Goal: Task Accomplishment & Management: Use online tool/utility

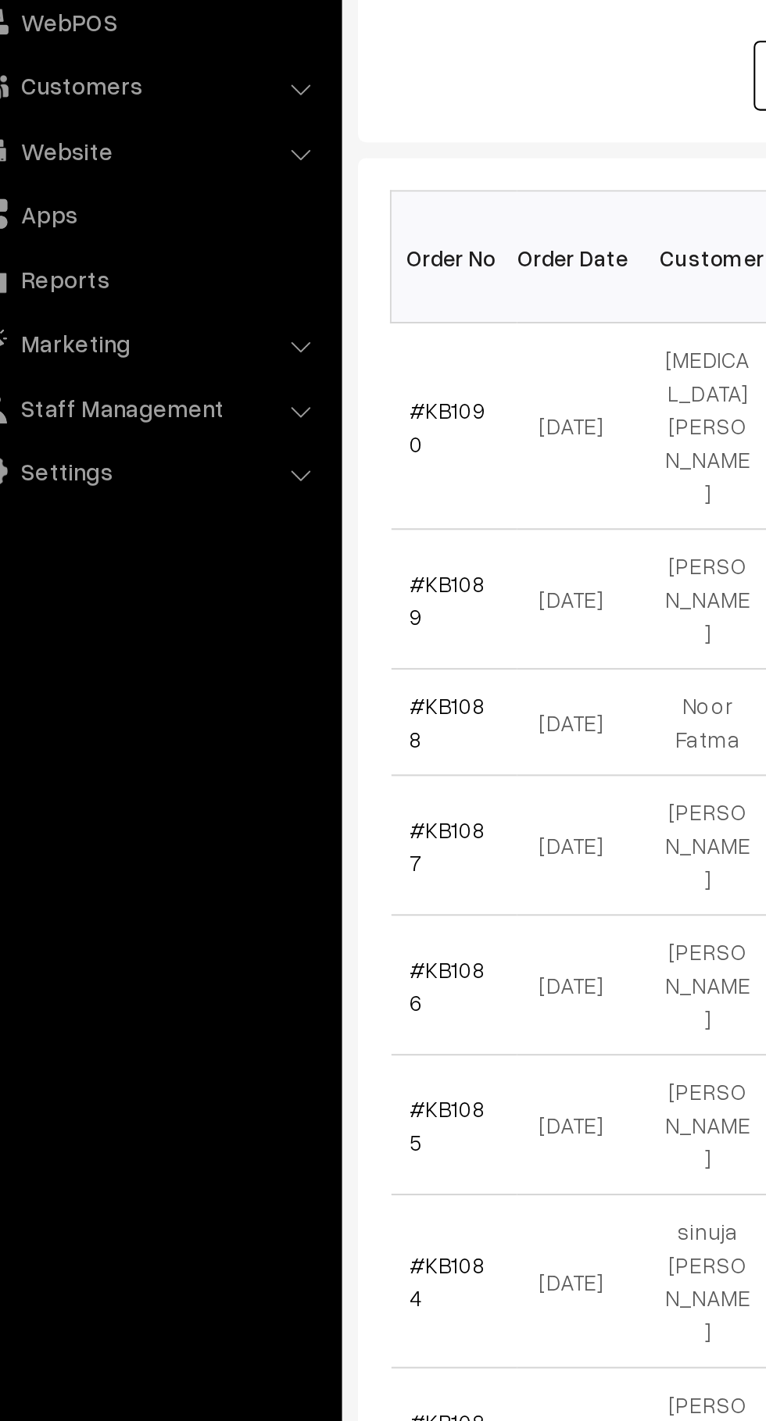
click at [279, 570] on link "#KB1088" at bounding box center [263, 585] width 37 height 30
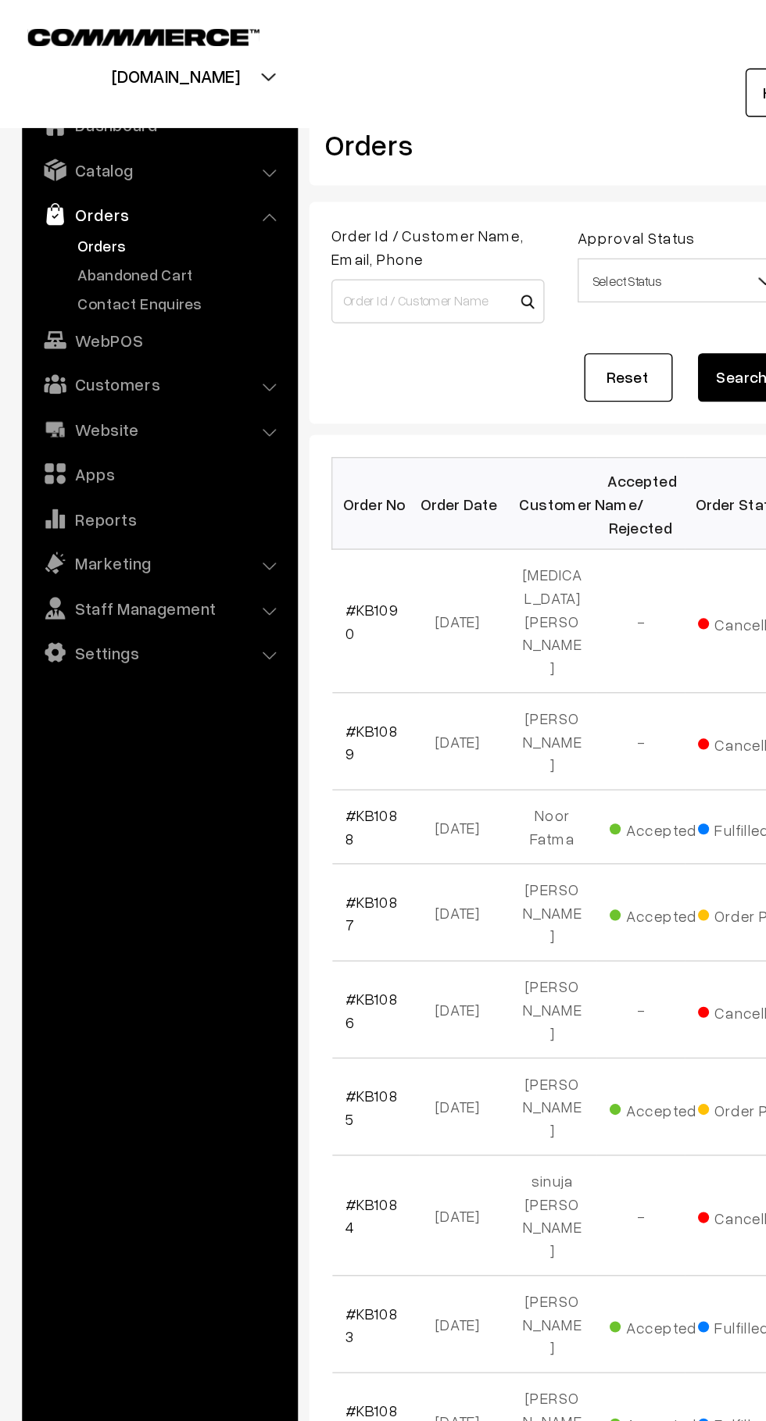
click at [135, 191] on link "Abandoned Cart" at bounding box center [128, 194] width 155 height 16
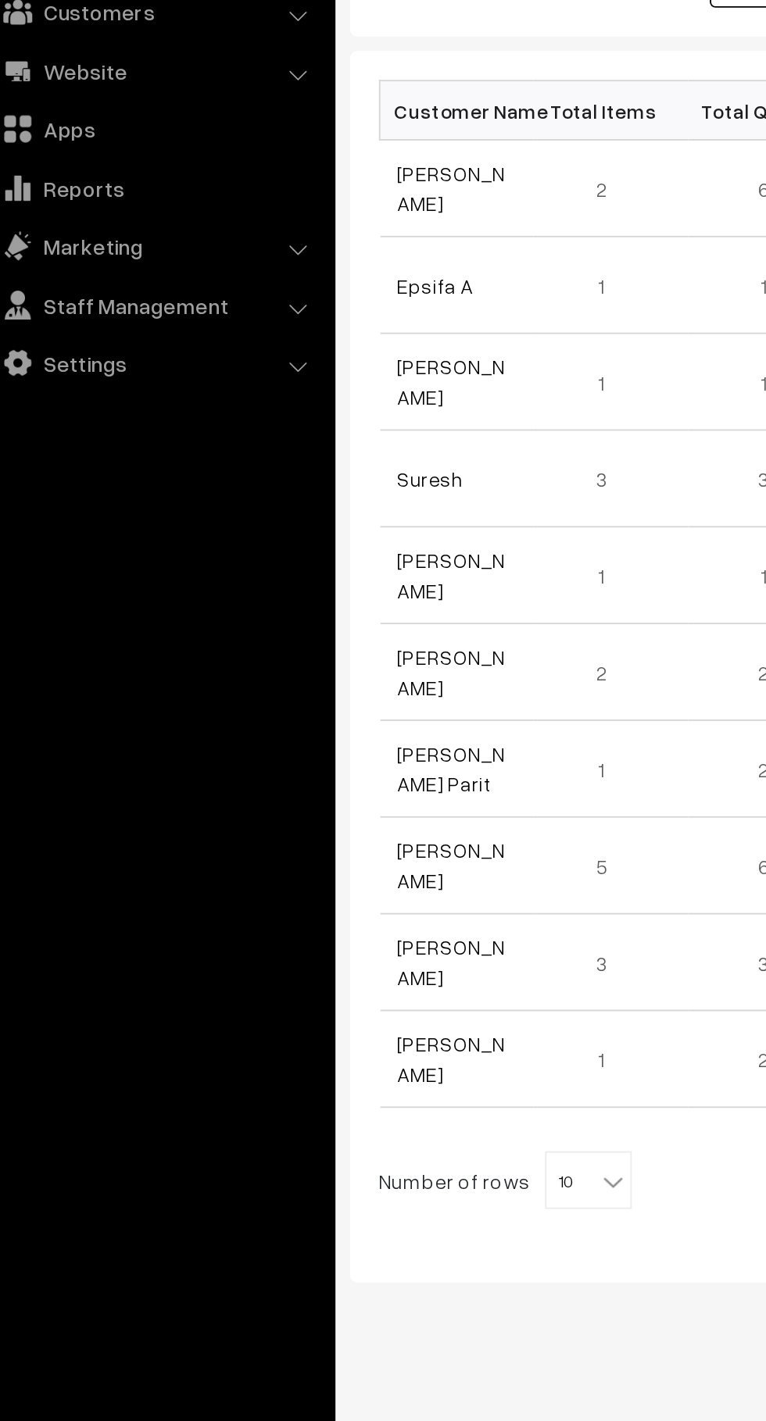
click at [288, 368] on link "[PERSON_NAME]" at bounding box center [274, 367] width 59 height 30
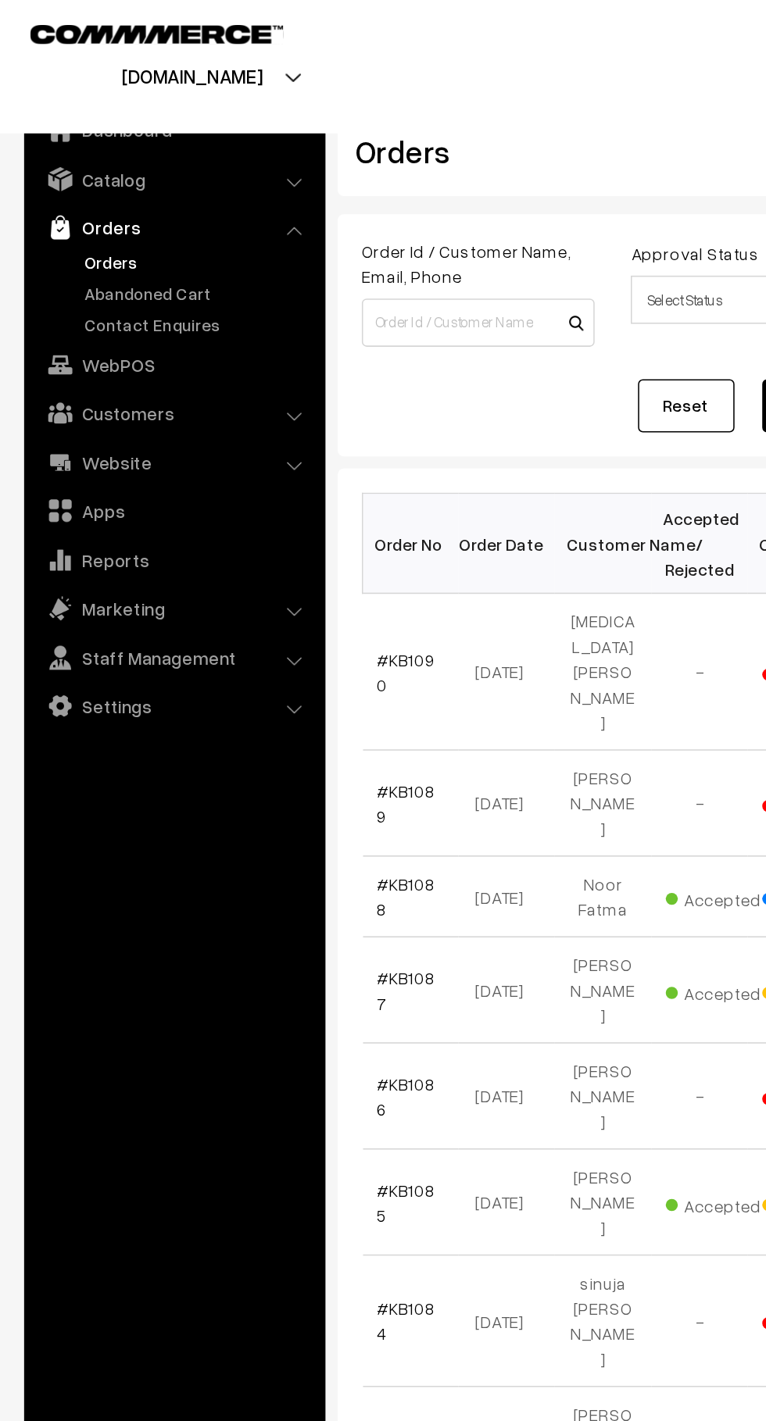
click at [171, 397] on link "Marketing" at bounding box center [113, 398] width 186 height 28
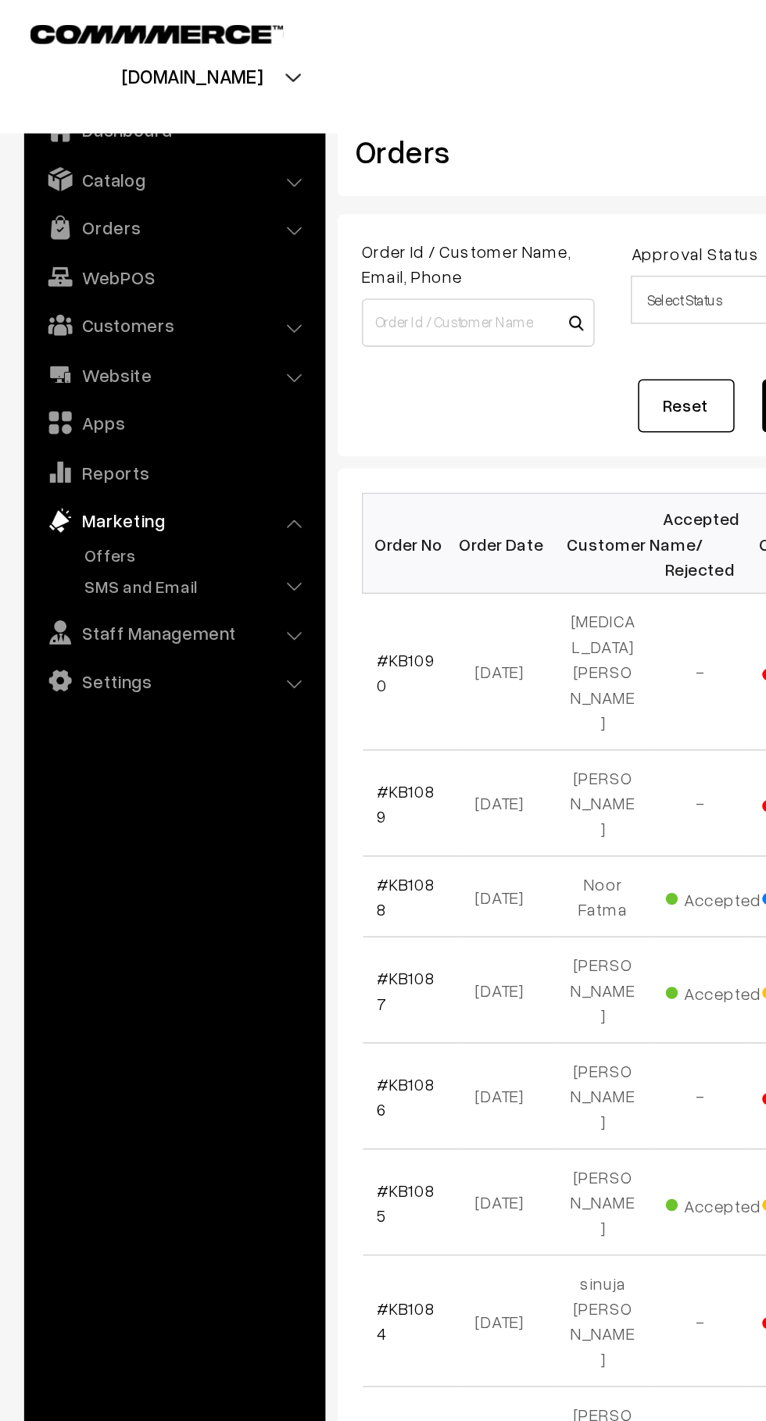
click at [165, 381] on link "SMS and Email" at bounding box center [128, 384] width 155 height 16
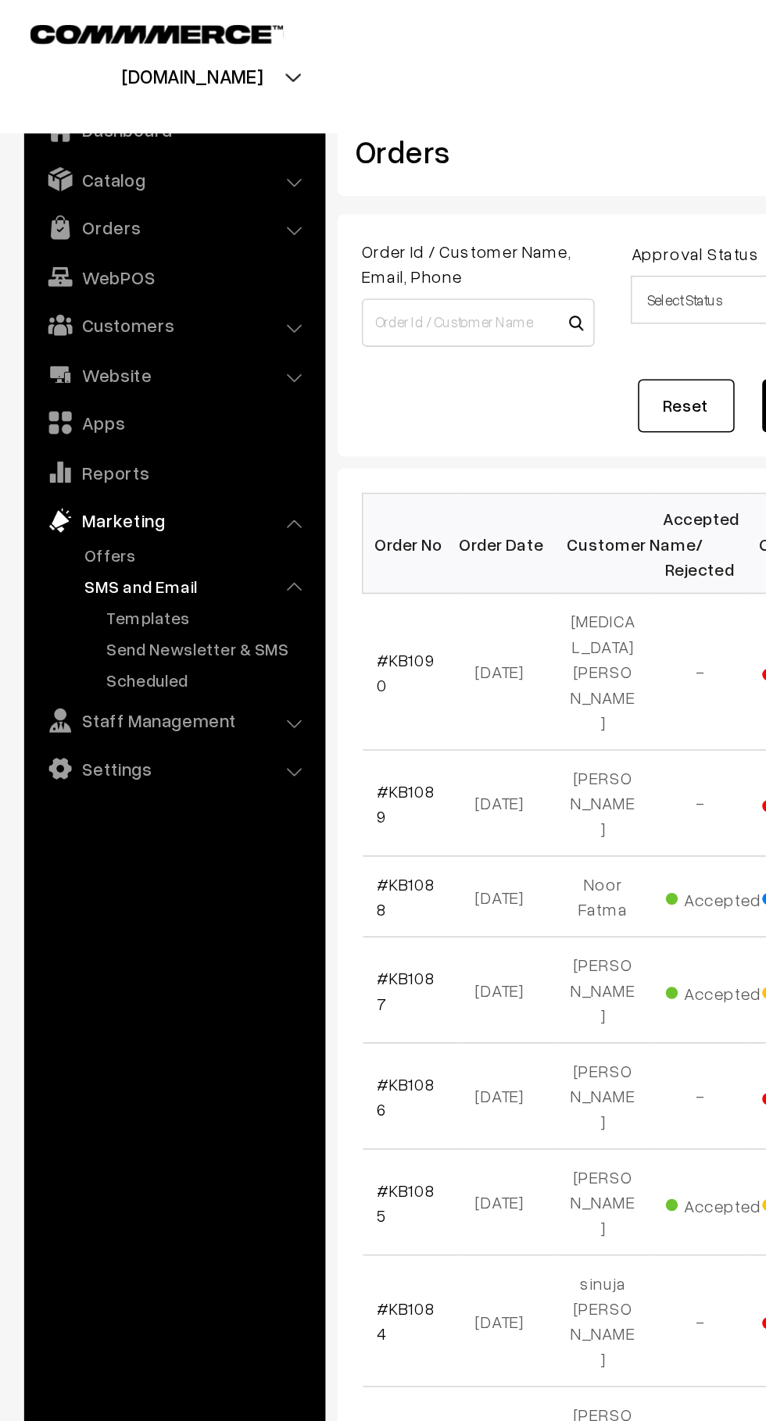
click at [134, 401] on link "Templates" at bounding box center [135, 404] width 141 height 16
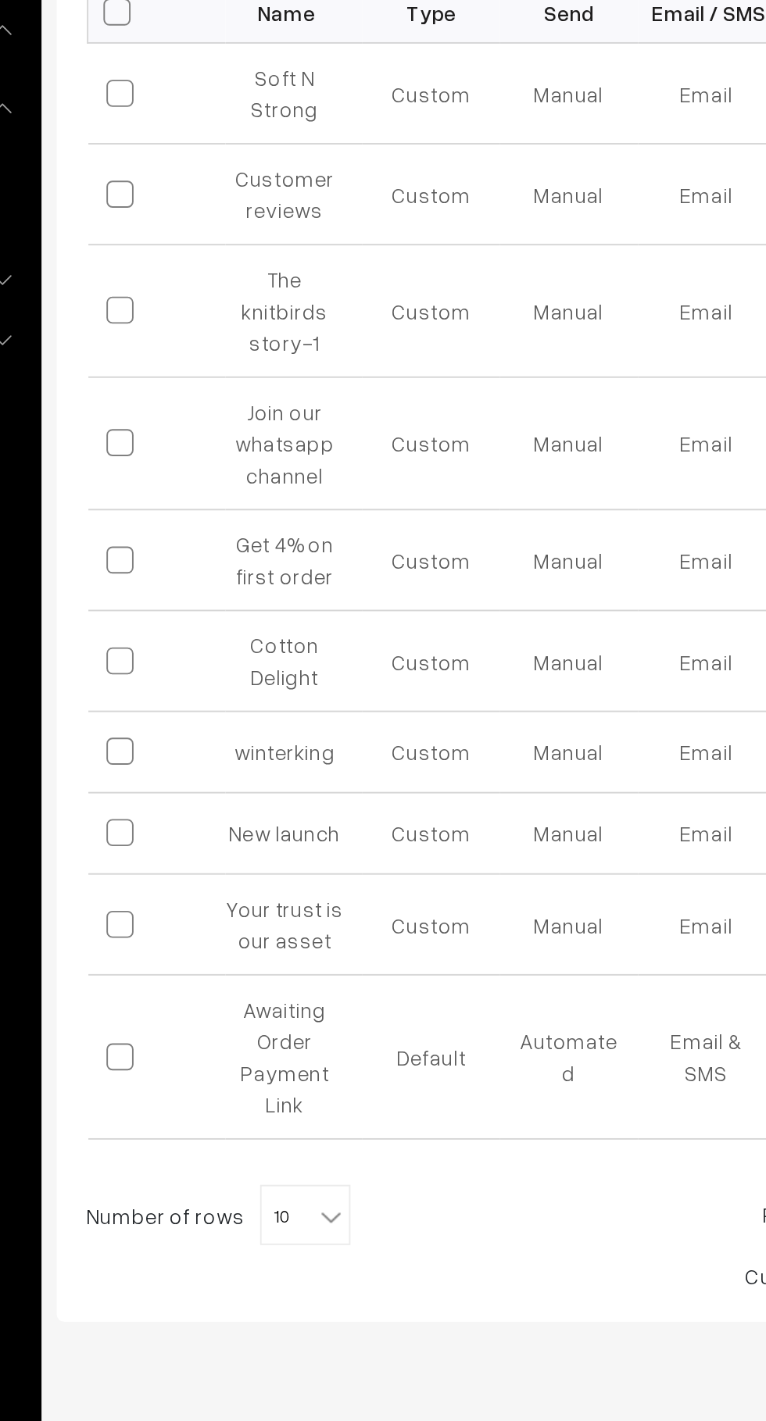
click at [358, 944] on span "10" at bounding box center [347, 959] width 45 height 31
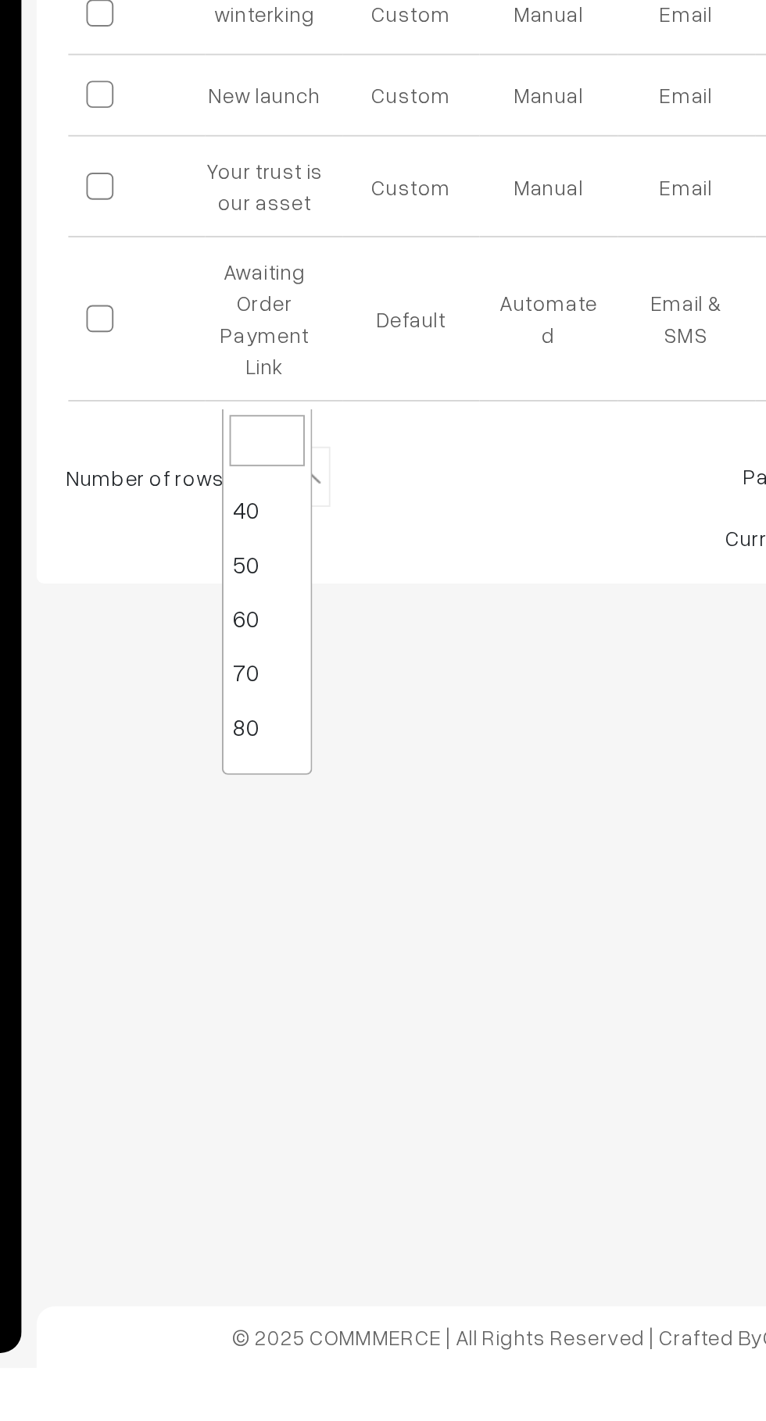
scroll to position [125, 0]
select select "90"
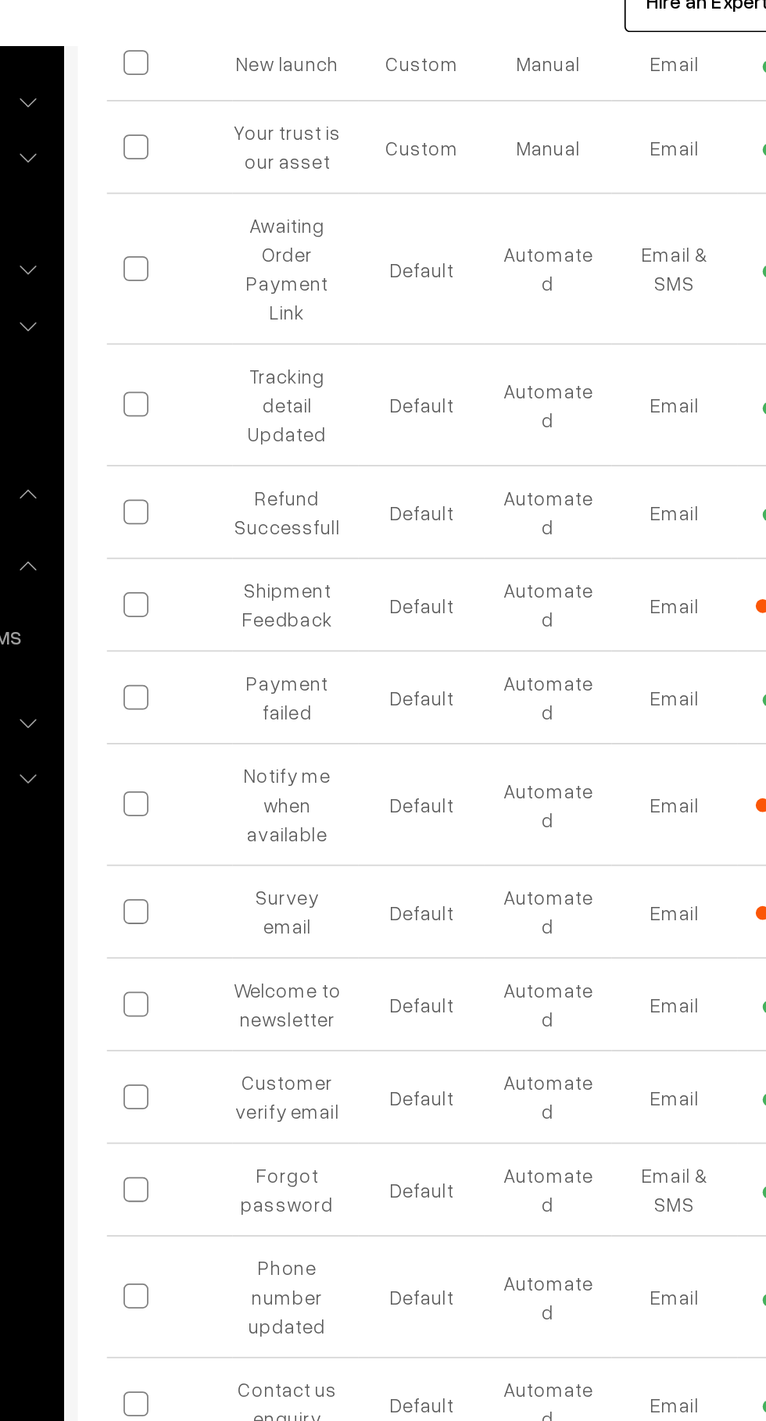
scroll to position [660, 0]
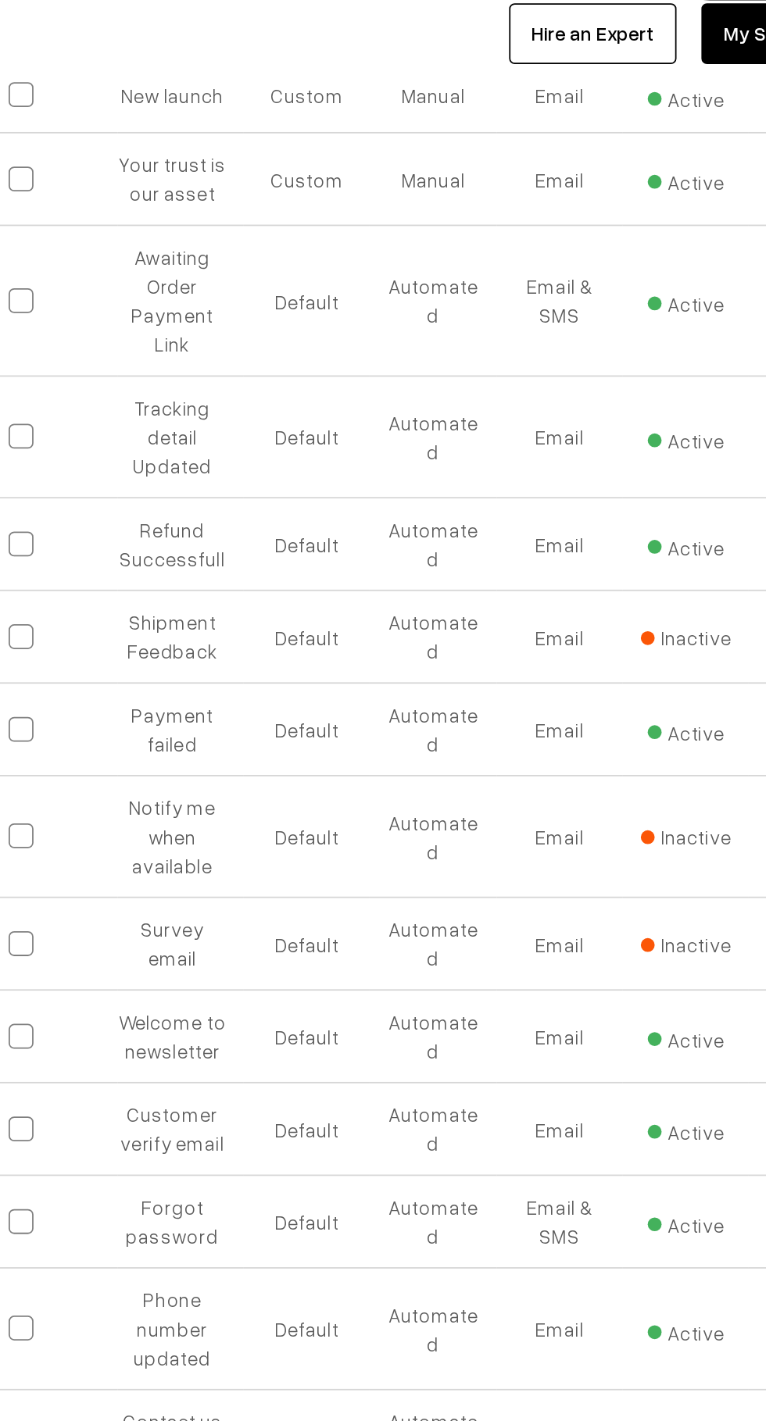
click at [361, 380] on td "Shipment Feedback" at bounding box center [341, 406] width 71 height 52
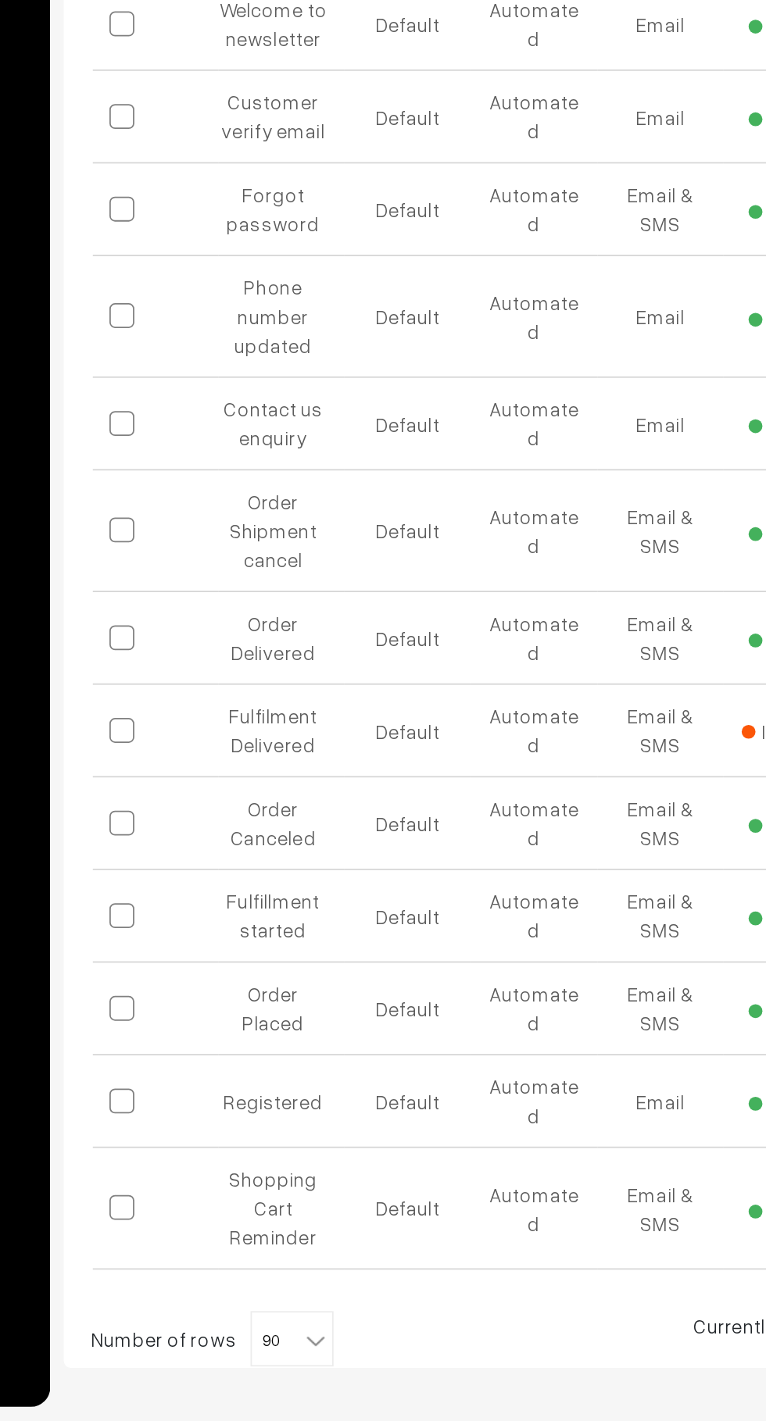
click at [353, 1368] on b at bounding box center [361, 1376] width 16 height 16
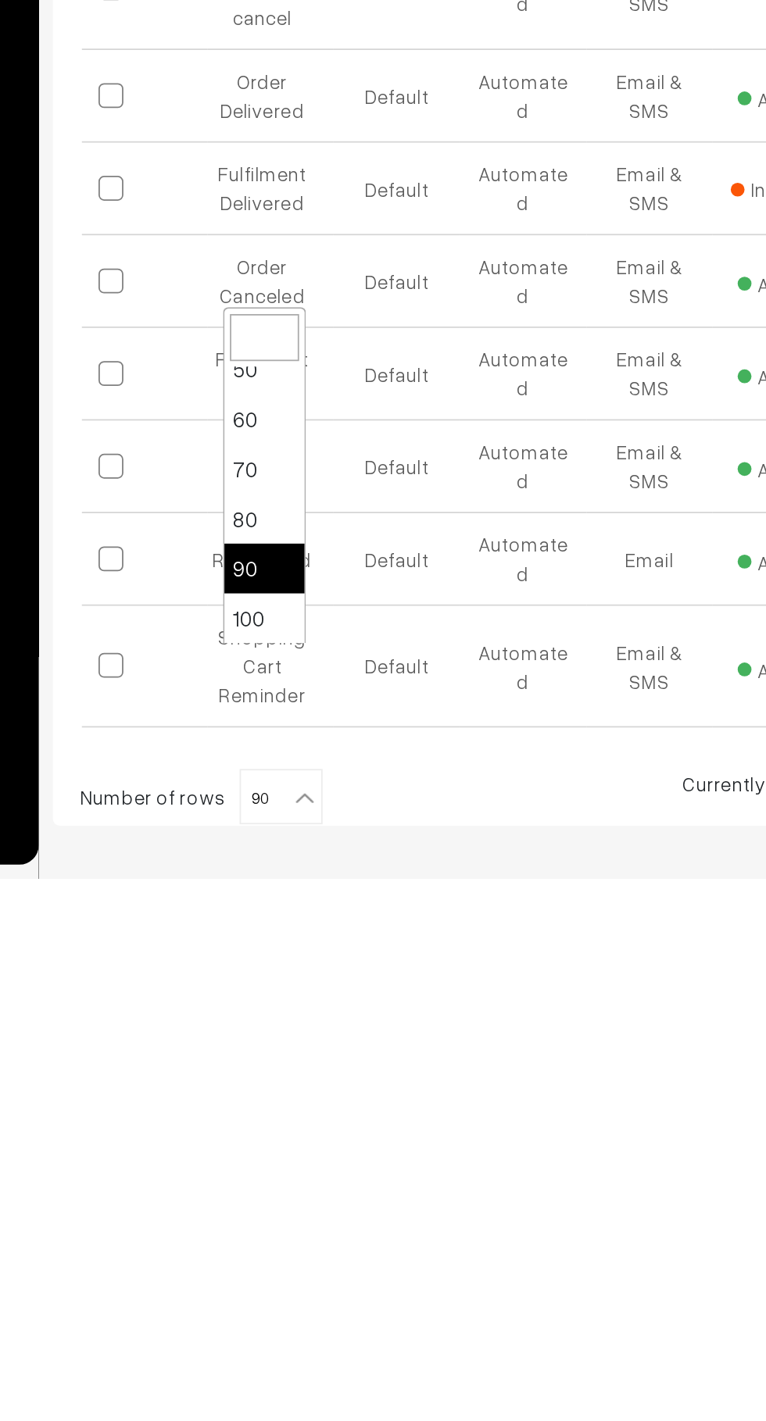
select select "100"
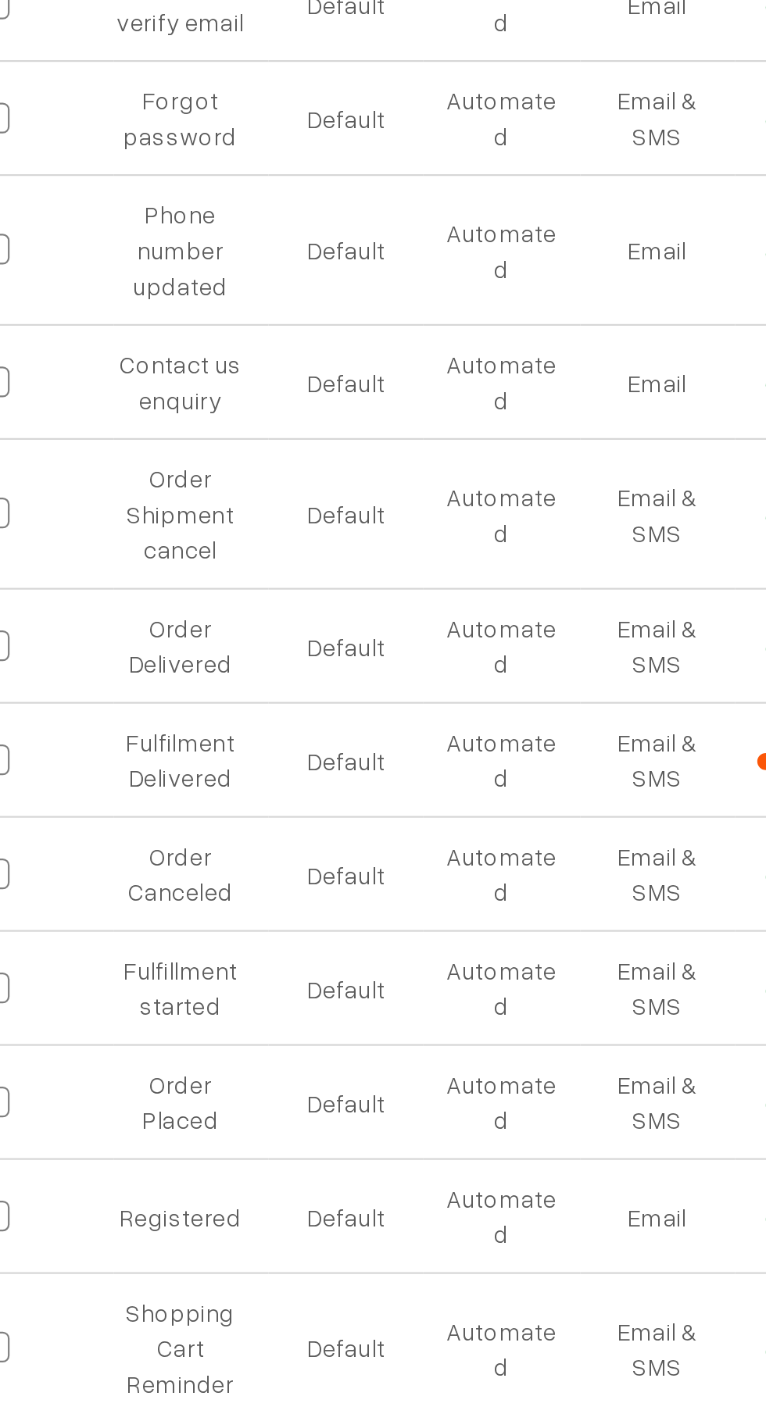
scroll to position [660, 0]
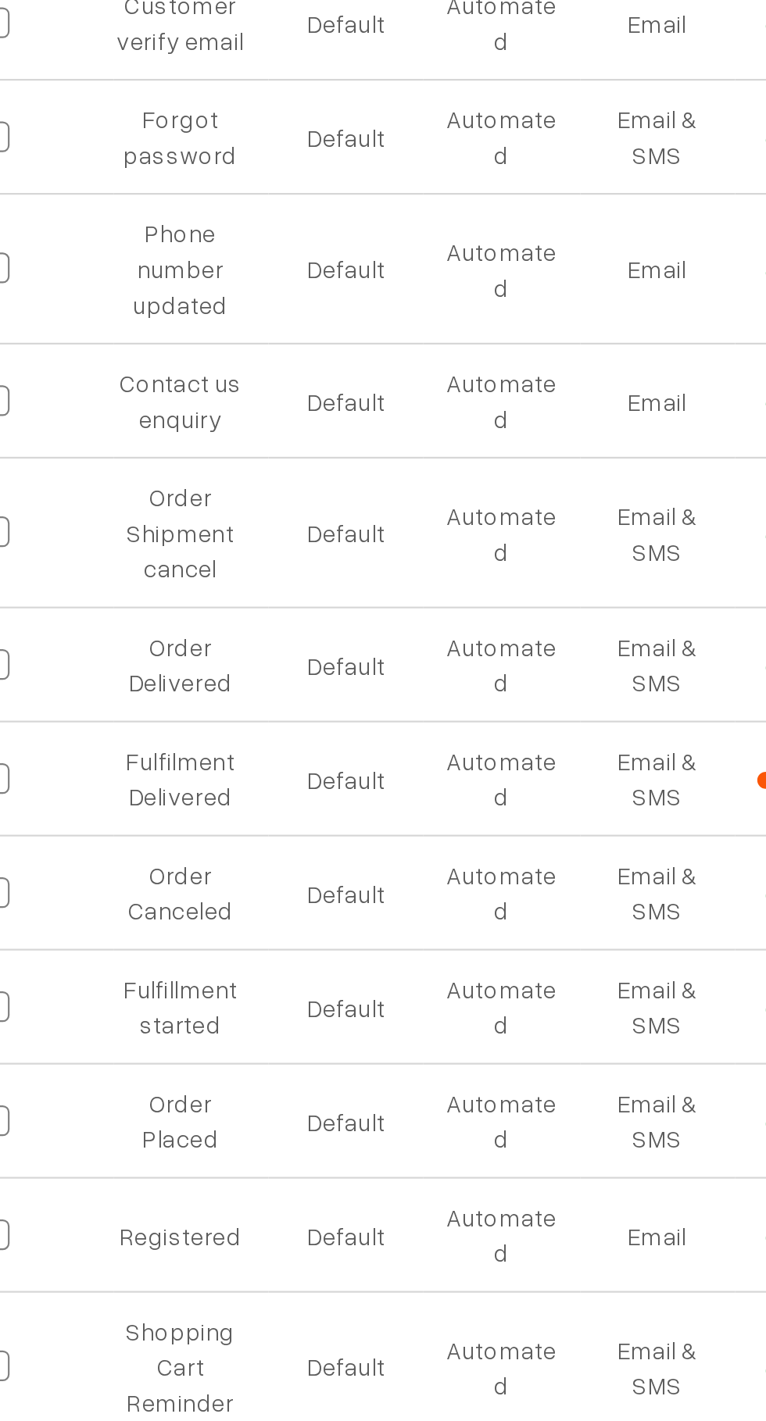
click at [351, 1110] on td "Fulfillment started" at bounding box center [341, 1136] width 71 height 52
click at [352, 1110] on td "Fulfillment started" at bounding box center [341, 1136] width 71 height 52
click at [556, 1110] on td "Email & SMS" at bounding box center [555, 1136] width 71 height 52
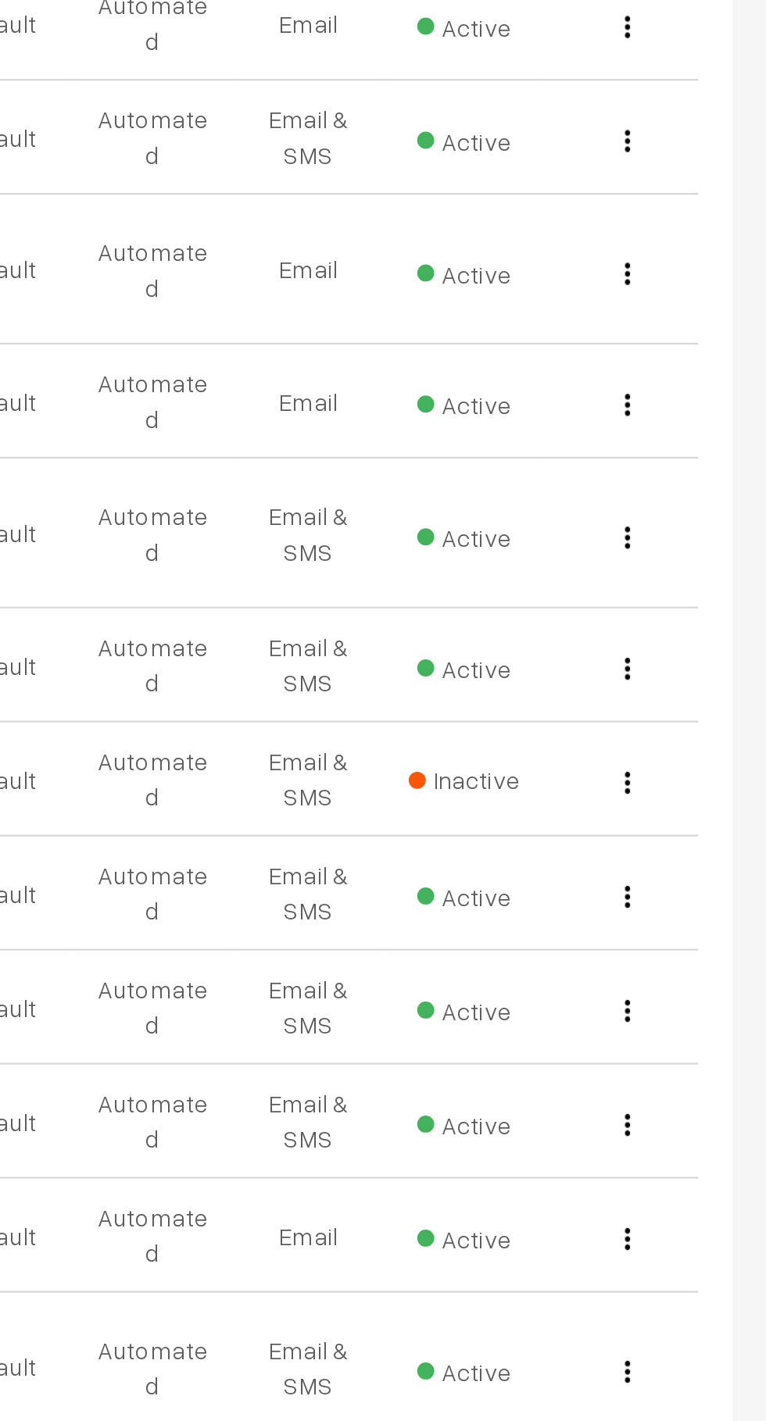
click at [702, 1133] on img "button" at bounding box center [702, 1138] width 2 height 10
click at [648, 1143] on link "Edit" at bounding box center [632, 1160] width 133 height 34
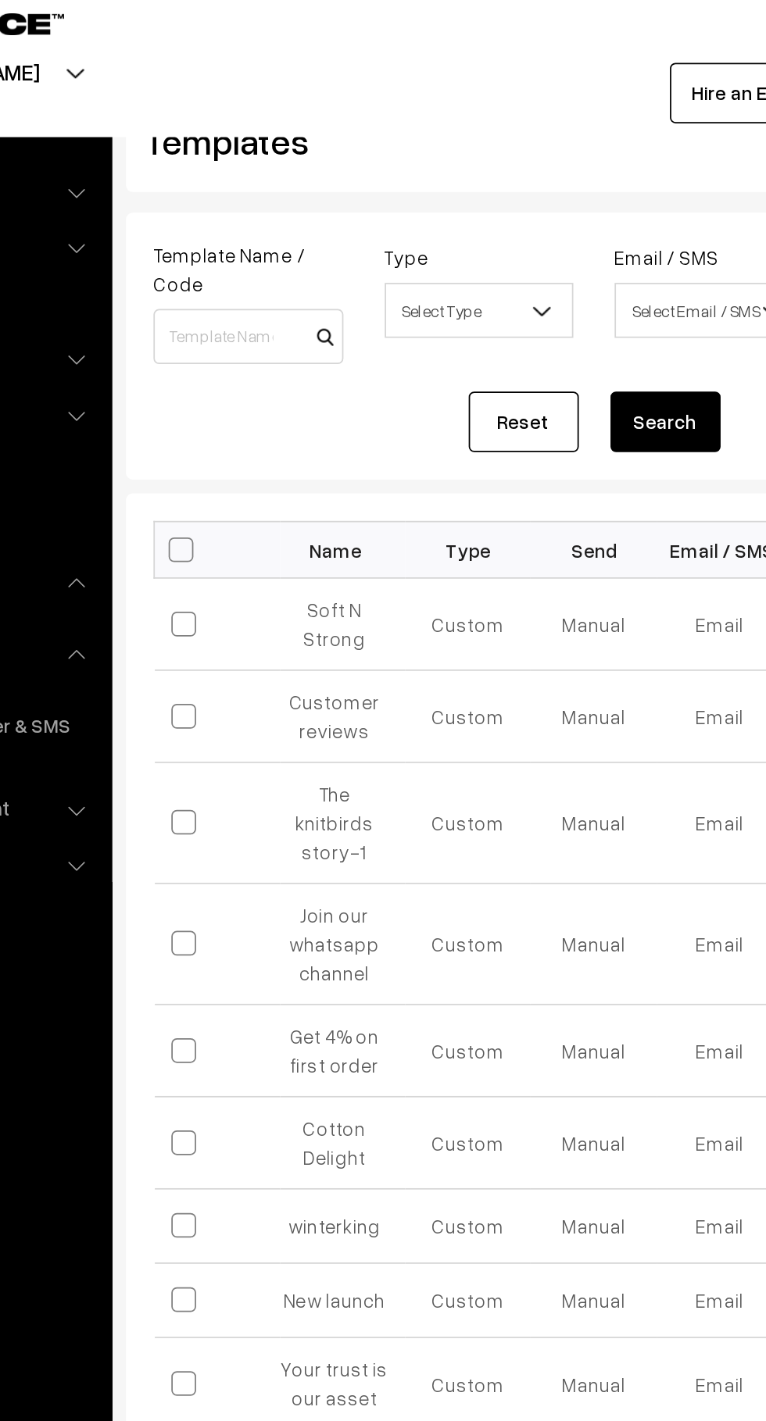
scroll to position [5, 0]
